Goal: Communication & Community: Answer question/provide support

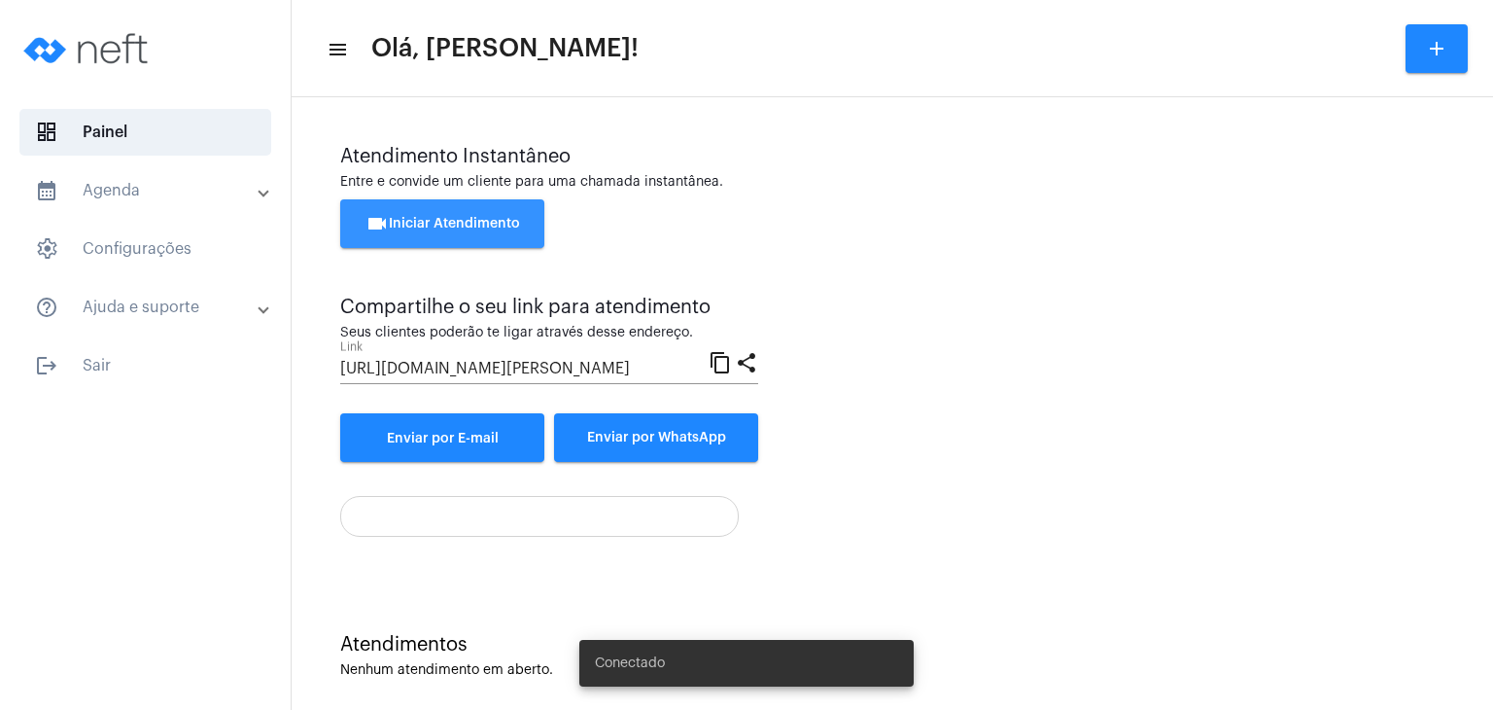
click at [401, 211] on button "videocam Iniciar Atendimento" at bounding box center [442, 223] width 204 height 49
click at [493, 228] on span "videocam Iniciar Atendimento" at bounding box center [443, 224] width 155 height 14
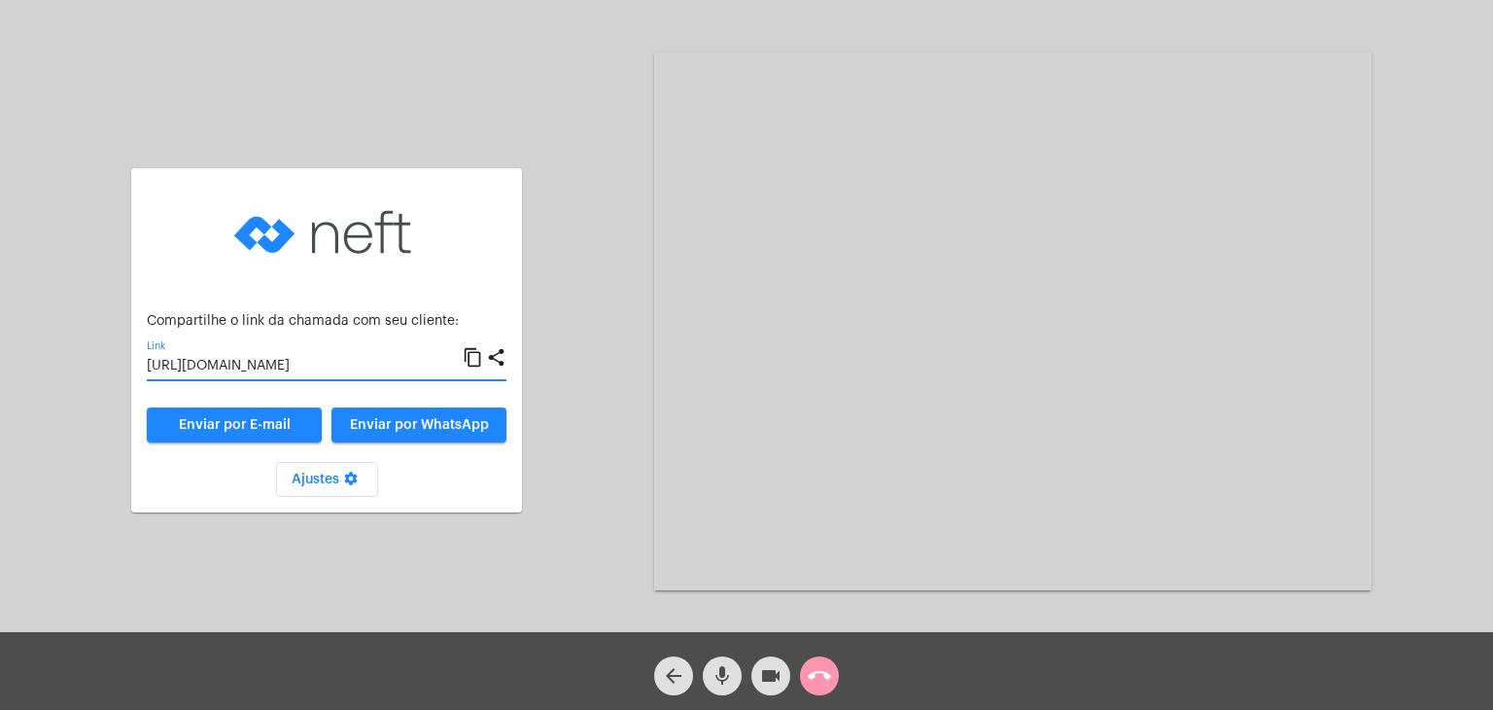
click at [390, 367] on input "[URL][DOMAIN_NAME]" at bounding box center [305, 367] width 316 height 16
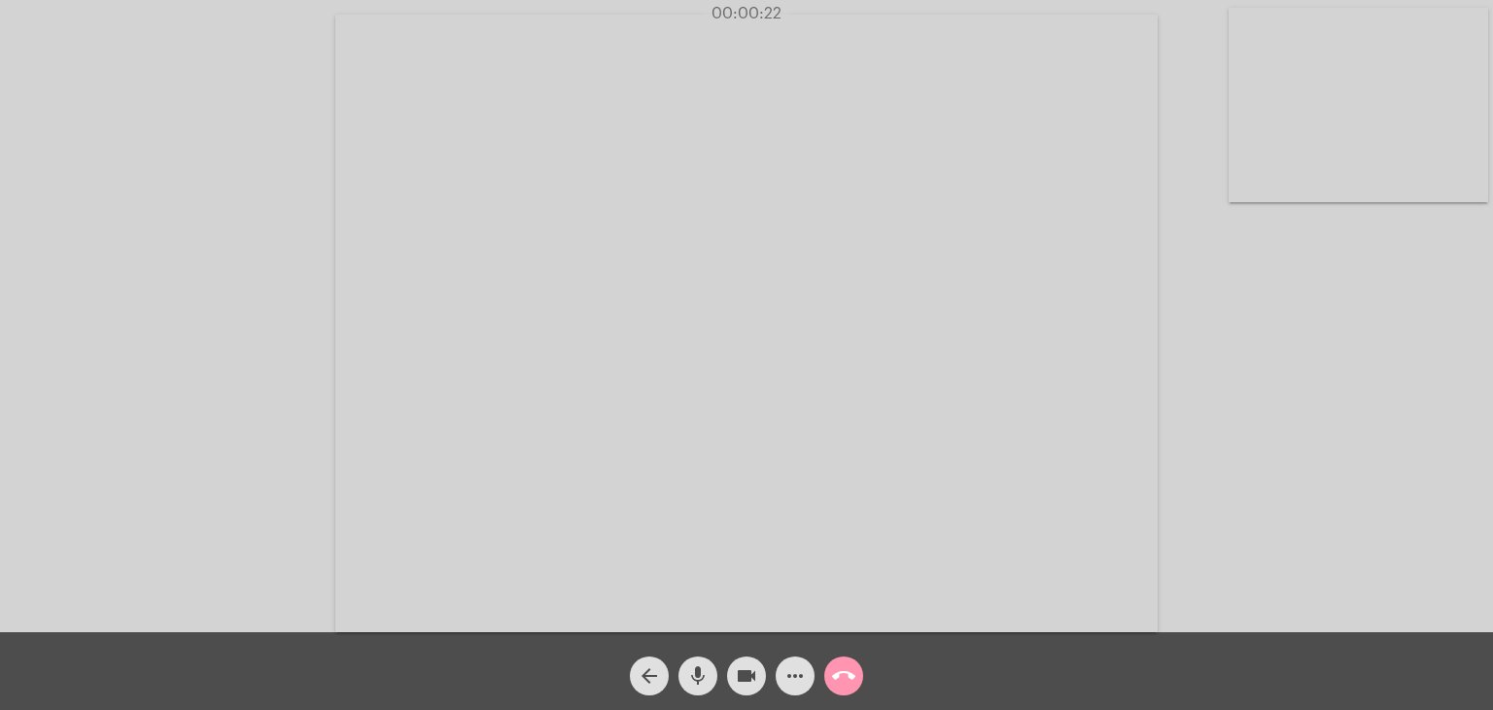
click at [1408, 149] on video at bounding box center [1359, 105] width 260 height 194
click at [1053, 239] on video at bounding box center [945, 321] width 822 height 617
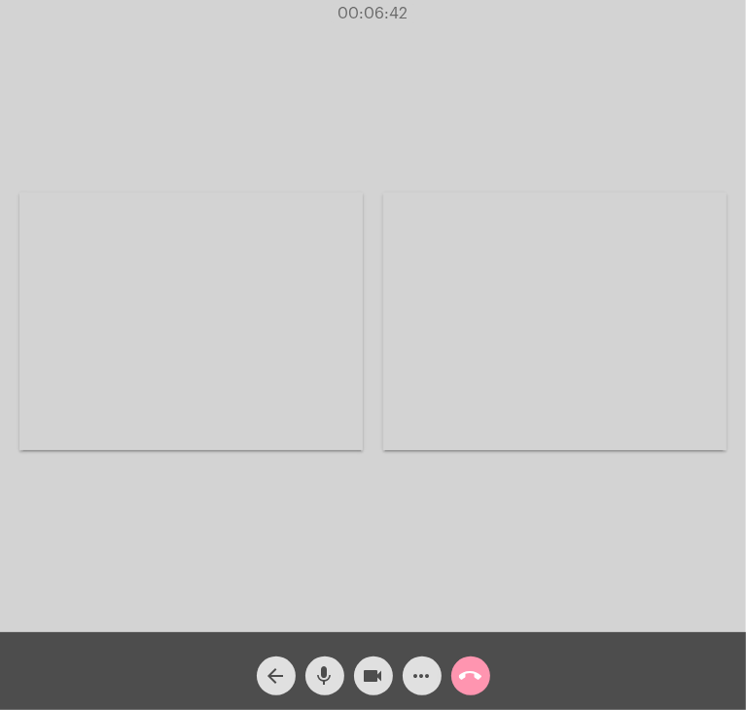
drag, startPoint x: 745, startPoint y: 470, endPoint x: 739, endPoint y: 503, distance: 33.6
click at [739, 503] on div "Acessando Câmera e Microfone..." at bounding box center [373, 316] width 746 height 632
